Goal: Navigation & Orientation: Find specific page/section

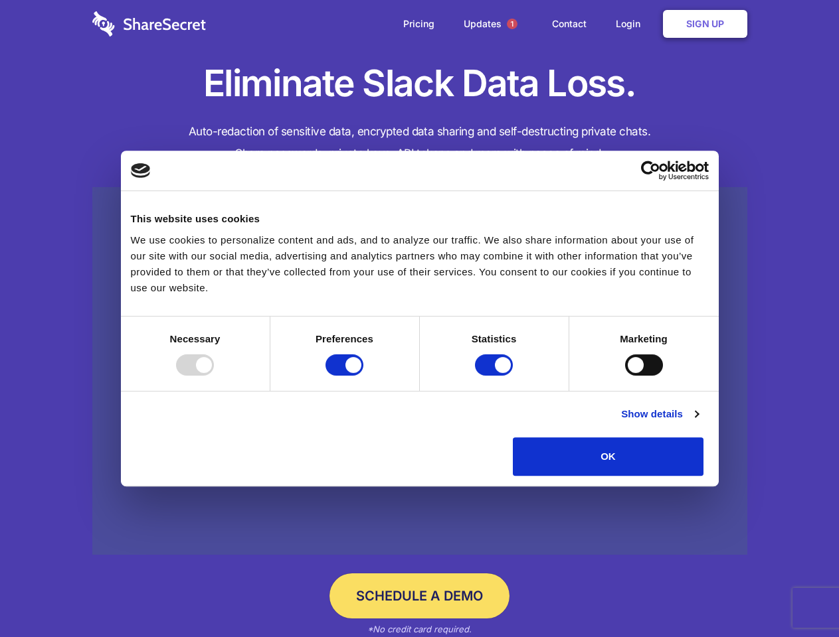
click at [214, 376] on div at bounding box center [195, 365] width 38 height 21
click at [363, 376] on input "Preferences" at bounding box center [344, 365] width 38 height 21
checkbox input "false"
click at [495, 376] on input "Statistics" at bounding box center [494, 365] width 38 height 21
checkbox input "false"
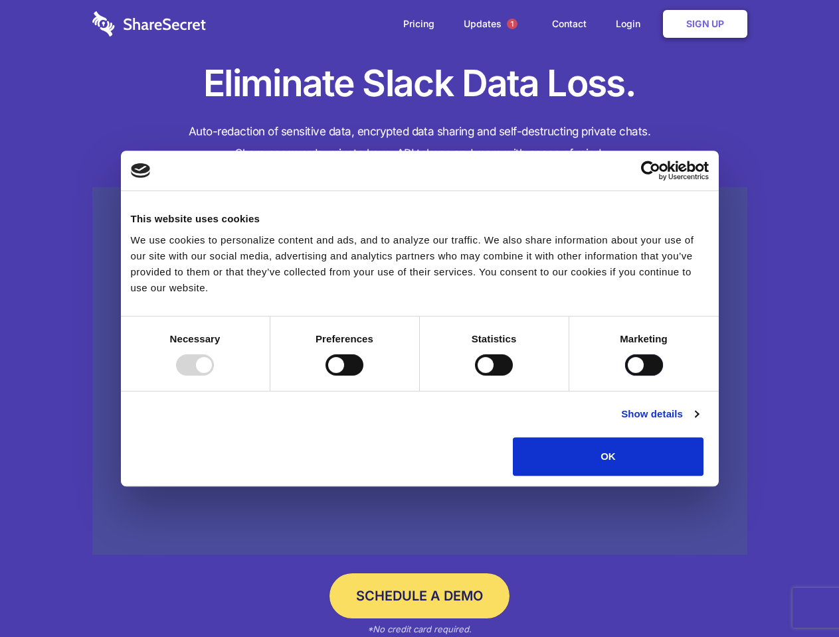
click at [625, 376] on input "Marketing" at bounding box center [644, 365] width 38 height 21
checkbox input "true"
click at [698, 422] on link "Show details" at bounding box center [659, 414] width 77 height 16
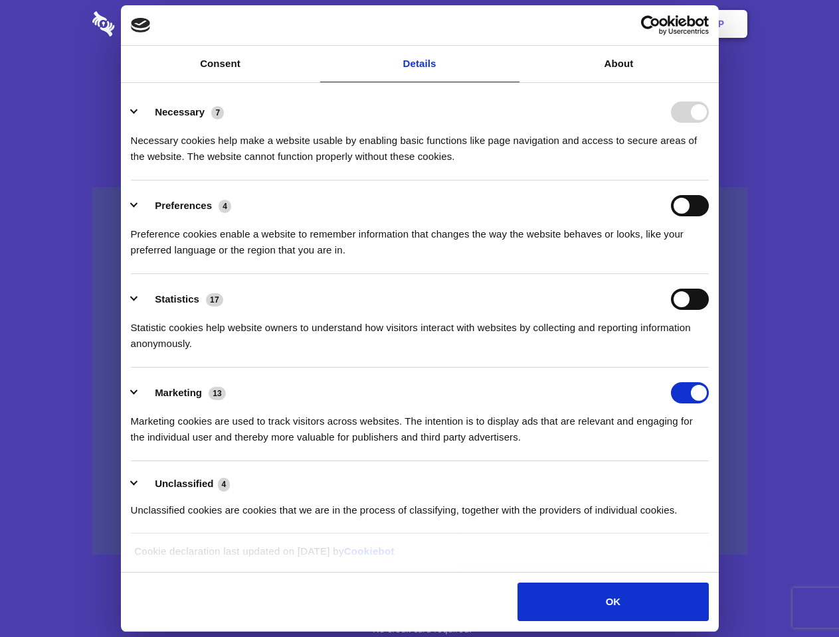
click at [709, 181] on li "Necessary 7 Necessary cookies help make a website usable by enabling basic func…" at bounding box center [420, 134] width 578 height 94
click at [511, 24] on span "1" at bounding box center [512, 24] width 11 height 11
